Goal: Information Seeking & Learning: Find specific fact

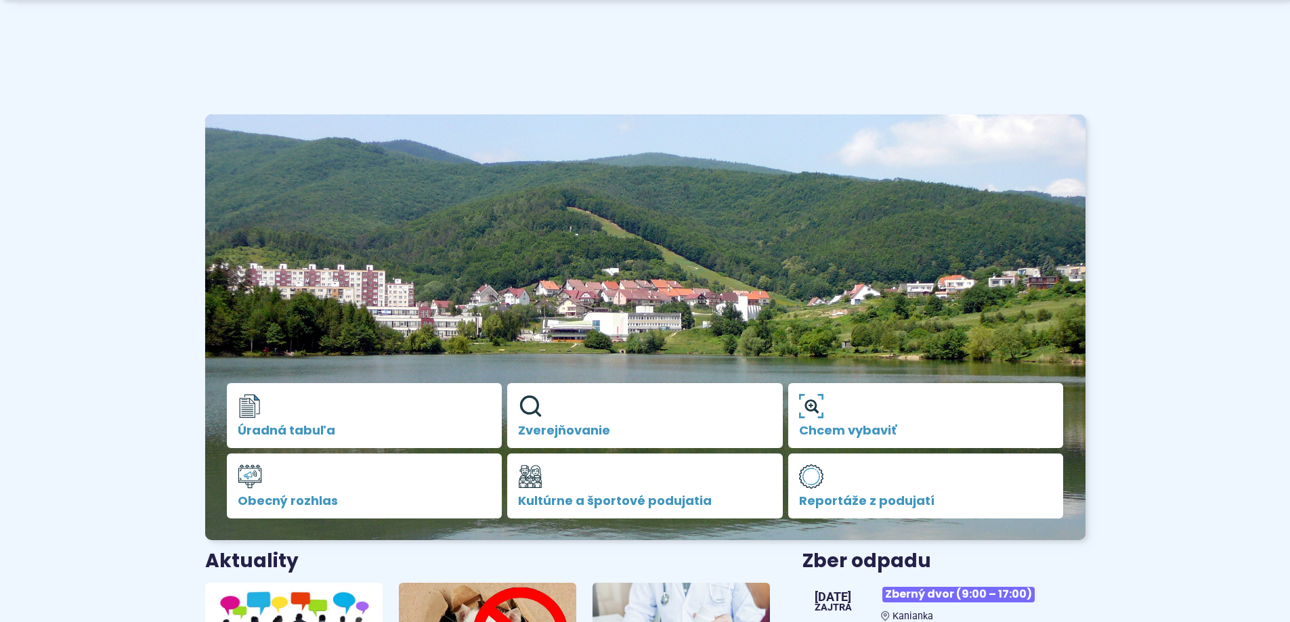
scroll to position [339, 0]
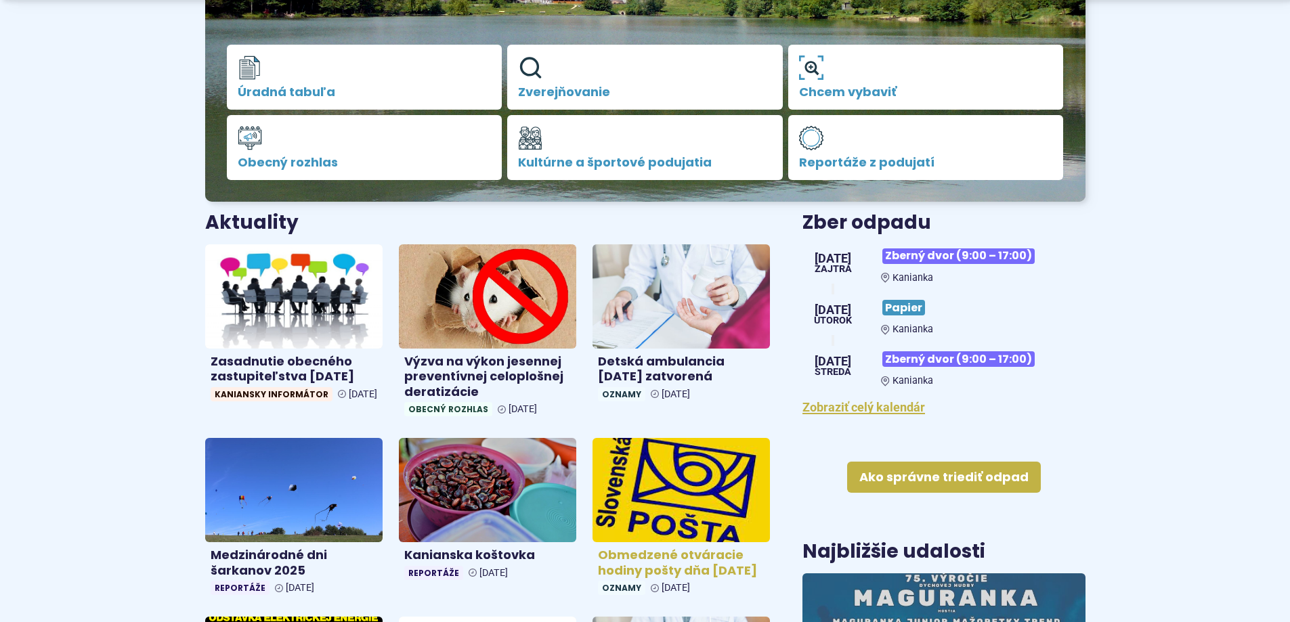
click at [631, 559] on h4 "Obmedzené otváracie hodiny pošty dňa [DATE]" at bounding box center [681, 563] width 167 height 30
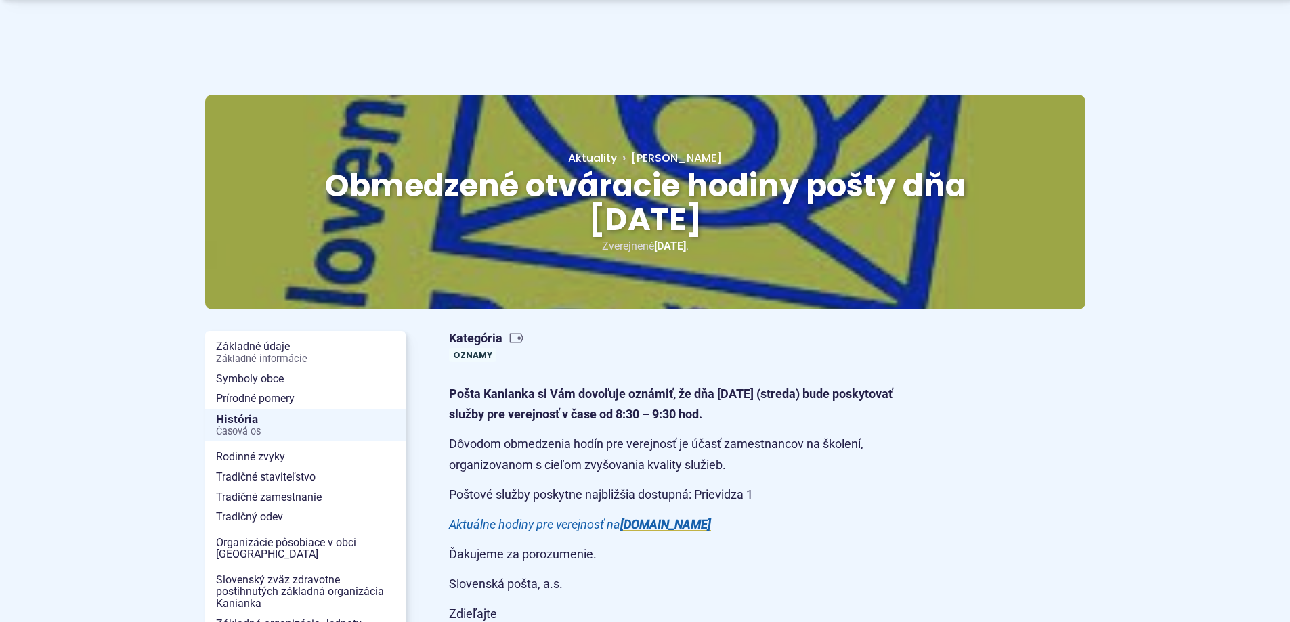
scroll to position [135, 0]
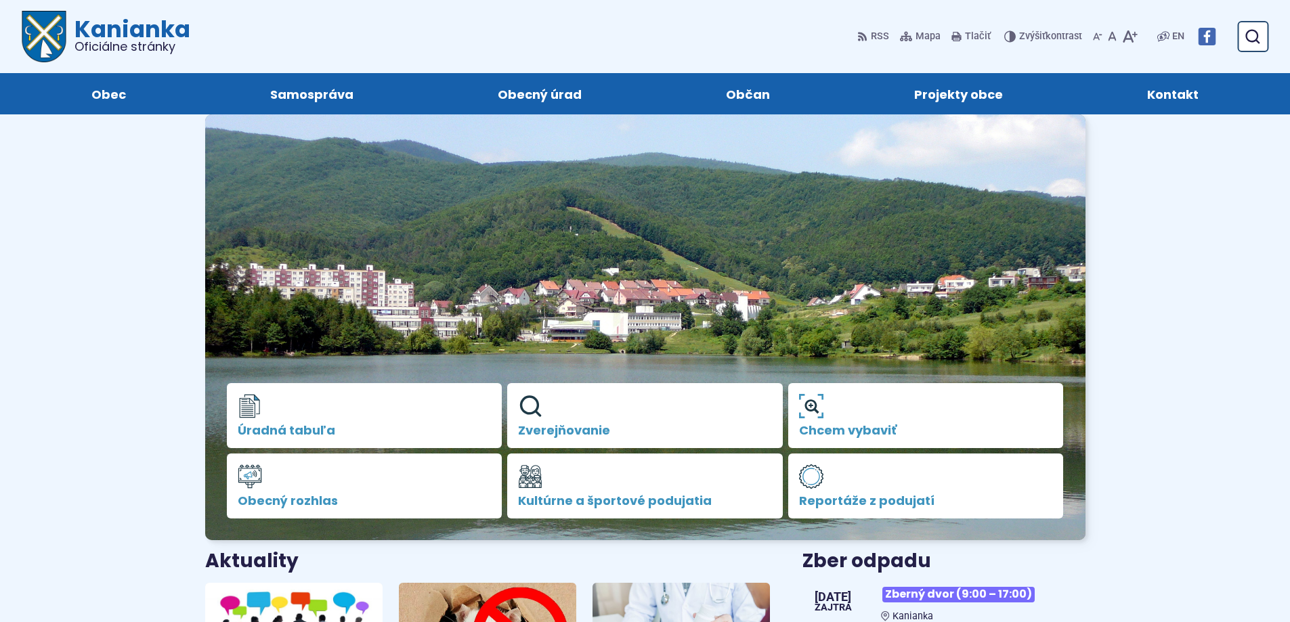
scroll to position [339, 0]
